Goal: Transaction & Acquisition: Purchase product/service

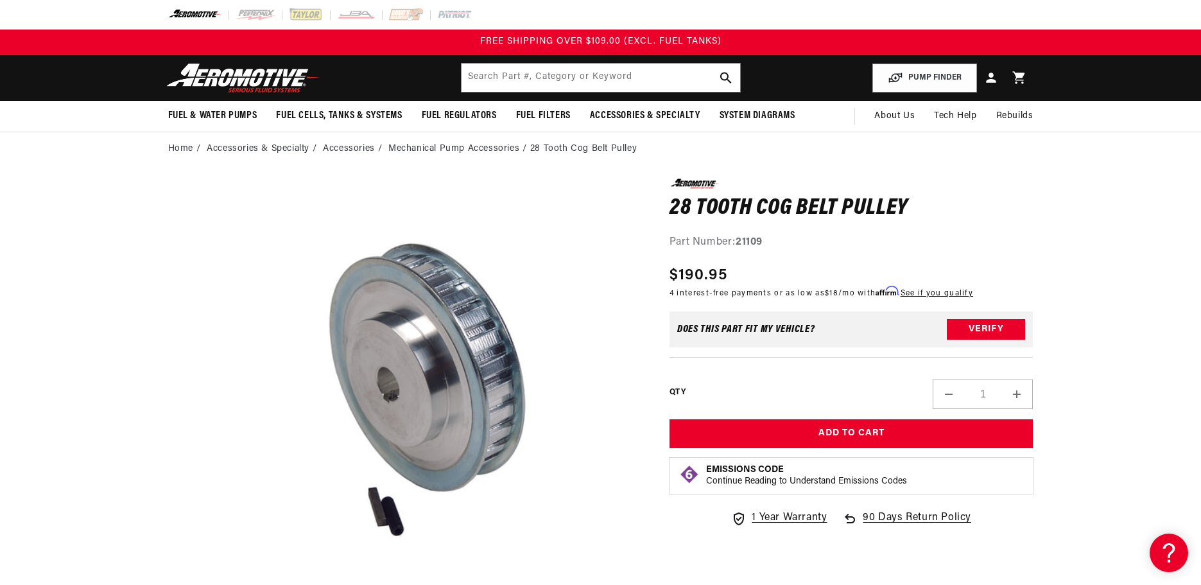
click at [217, 288] on media-gallery "Skip to product information Open media 1 in modal Watch Video" at bounding box center [406, 398] width 476 height 440
